Goal: Book appointment/travel/reservation

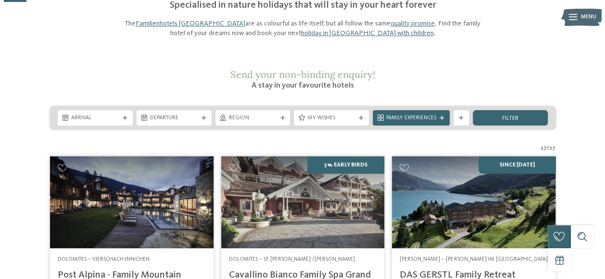
scroll to position [76, 0]
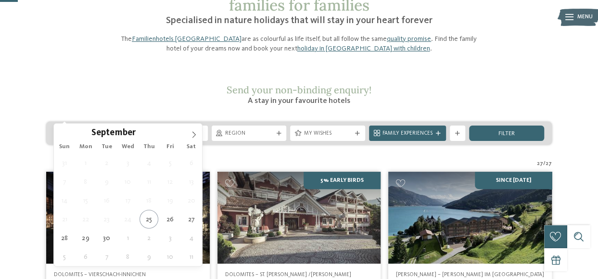
click at [119, 131] on icon at bounding box center [121, 133] width 5 height 5
click at [195, 135] on icon at bounding box center [193, 134] width 7 height 7
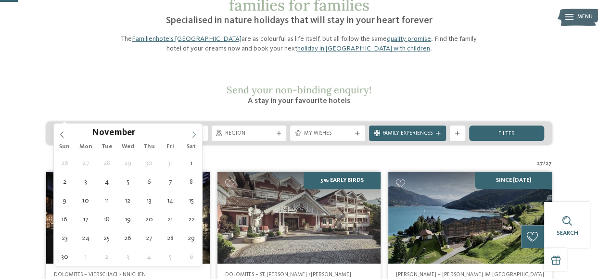
click at [195, 135] on icon at bounding box center [193, 134] width 7 height 7
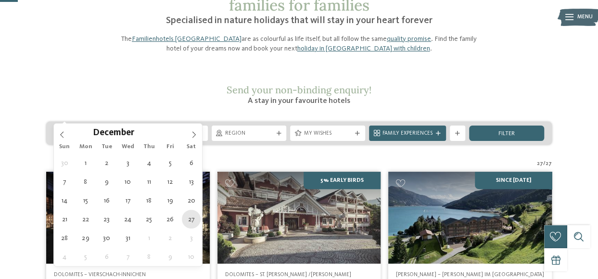
type div "[DATE]"
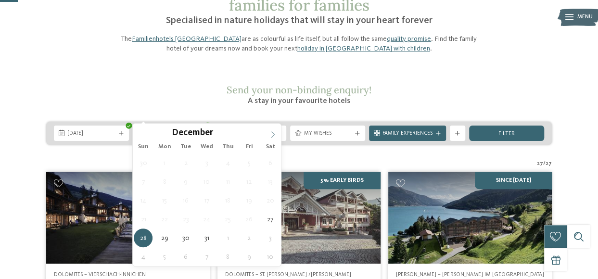
type input "****"
click at [273, 133] on icon at bounding box center [272, 134] width 3 height 6
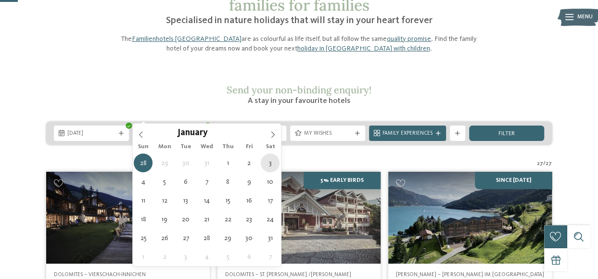
type div "[DATE]"
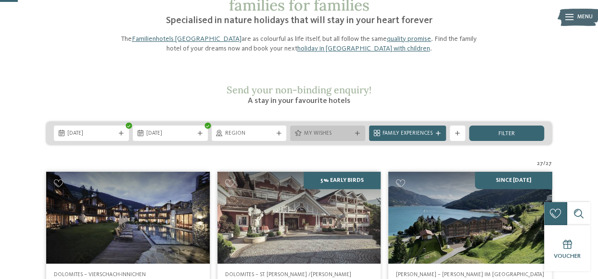
click at [358, 125] on div "My wishes" at bounding box center [327, 132] width 75 height 15
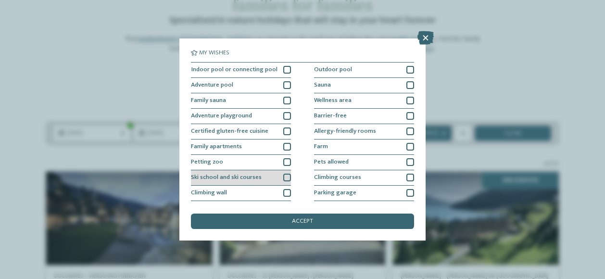
click at [285, 176] on div at bounding box center [287, 178] width 8 height 8
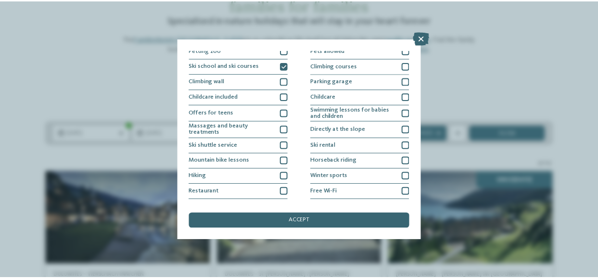
scroll to position [114, 0]
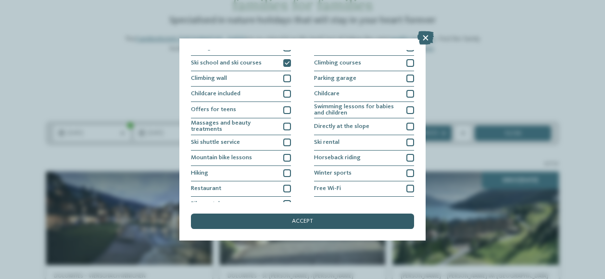
click at [312, 224] on div "accept" at bounding box center [302, 220] width 223 height 15
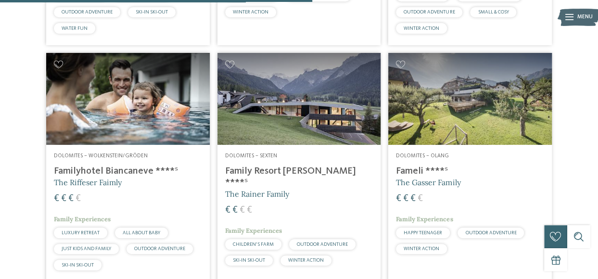
scroll to position [748, 0]
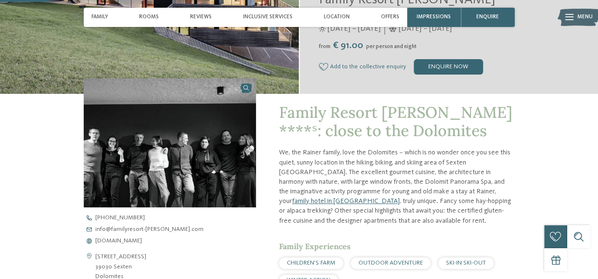
scroll to position [144, 0]
